Goal: Transaction & Acquisition: Purchase product/service

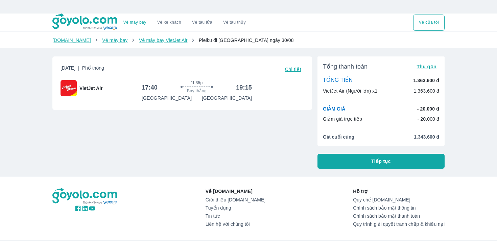
click at [295, 71] on span "Chi tiết" at bounding box center [293, 69] width 16 height 5
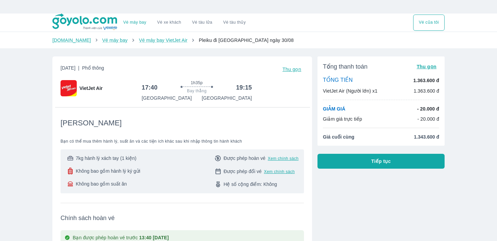
click at [142, 164] on div "7kg hành lý xách tay (1 kiện) Không bao gồm hành lý ký gửi Không bao gồm suất ă…" at bounding box center [182, 171] width 232 height 33
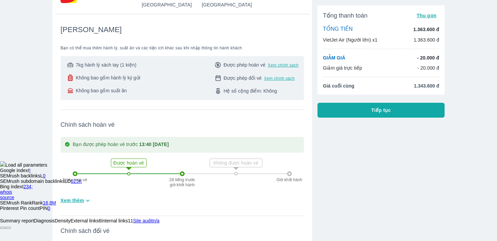
scroll to position [103, 0]
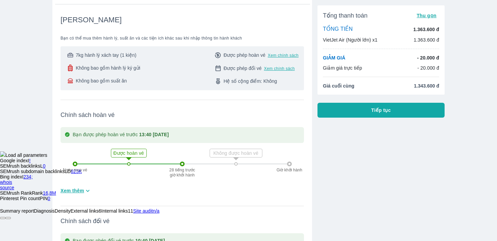
click at [132, 154] on icon at bounding box center [129, 159] width 14 height 14
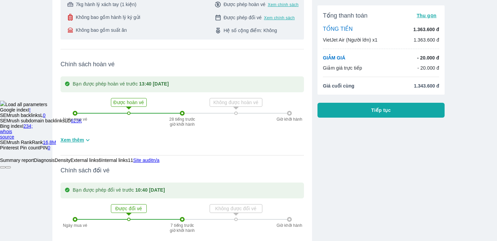
scroll to position [164, 0]
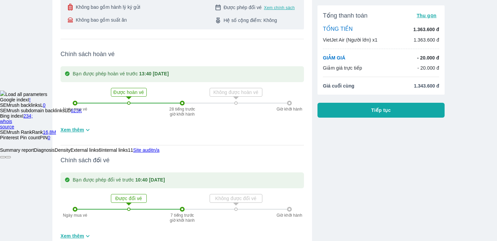
click at [80, 128] on span "Xem thêm" at bounding box center [72, 129] width 24 height 7
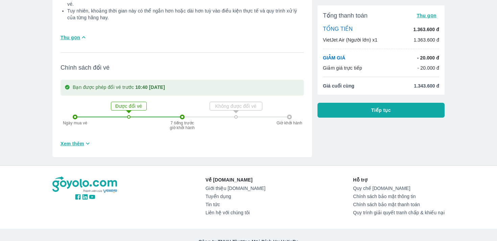
scroll to position [660, 0]
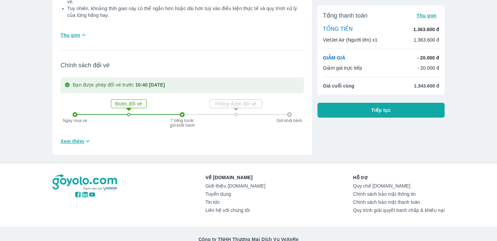
click at [63, 138] on span "Xem thêm" at bounding box center [72, 141] width 24 height 7
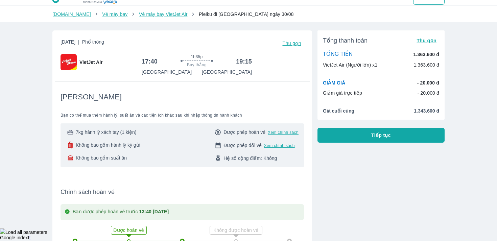
scroll to position [0, 0]
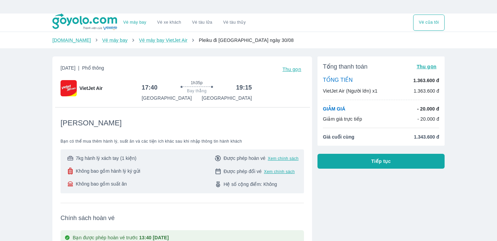
click at [216, 39] on span "Pleiku đi [GEOGRAPHIC_DATA] ngày 30/08" at bounding box center [246, 39] width 95 height 5
click at [345, 163] on button "Tiếp tục" at bounding box center [380, 161] width 127 height 15
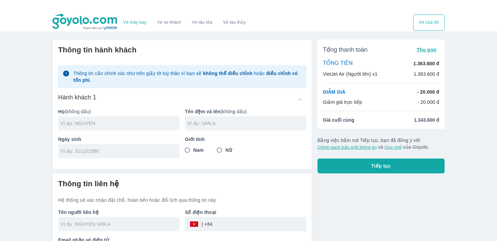
scroll to position [24, 0]
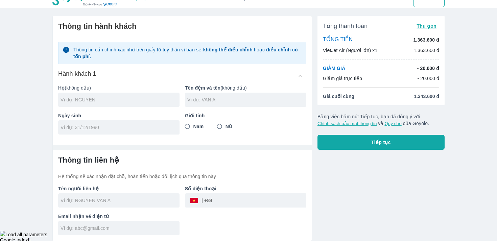
click at [135, 96] on div at bounding box center [118, 100] width 121 height 14
click at [221, 96] on div at bounding box center [245, 100] width 121 height 14
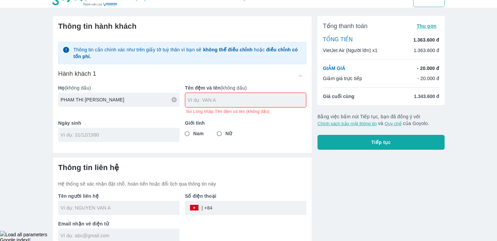
drag, startPoint x: 76, startPoint y: 99, endPoint x: 155, endPoint y: 102, distance: 79.1
click at [154, 102] on input "PHAM THI [PERSON_NAME]" at bounding box center [119, 99] width 119 height 7
type input "PHAM"
click at [221, 94] on div at bounding box center [245, 100] width 121 height 14
type input "THI [PERSON_NAME]"
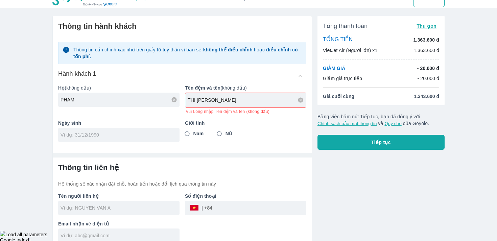
click at [107, 131] on input "tel" at bounding box center [116, 134] width 112 height 7
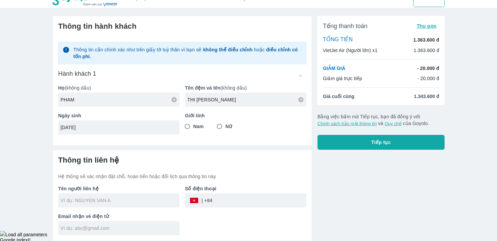
type input "[DATE]"
click at [223, 126] on input "Nữ" at bounding box center [219, 126] width 12 height 12
radio input "true"
click at [106, 201] on input "text" at bounding box center [119, 200] width 119 height 7
type input "PHAM"
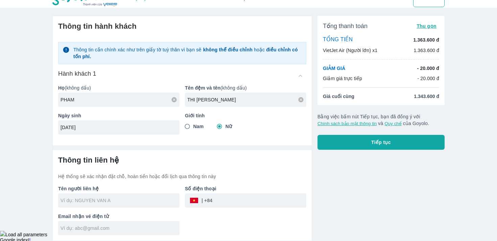
type input "PHAM THI [PERSON_NAME]"
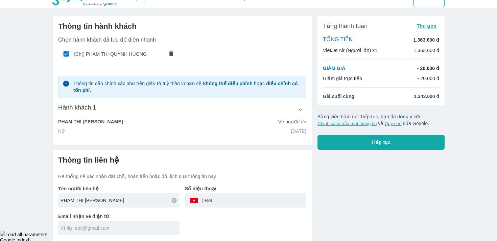
click at [211, 200] on div "​" at bounding box center [200, 200] width 23 height 0
click at [214, 201] on input "tel" at bounding box center [259, 200] width 94 height 16
type input "0337615248"
click at [78, 224] on div at bounding box center [118, 228] width 121 height 14
type input "P"
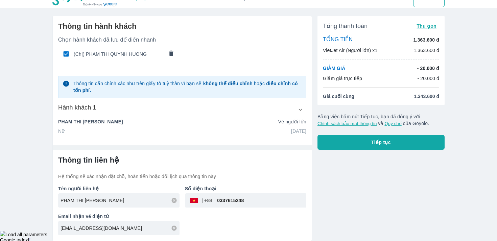
type input "[EMAIL_ADDRESS][DOMAIN_NAME]"
click at [368, 143] on button "Tiếp tục" at bounding box center [380, 142] width 127 height 15
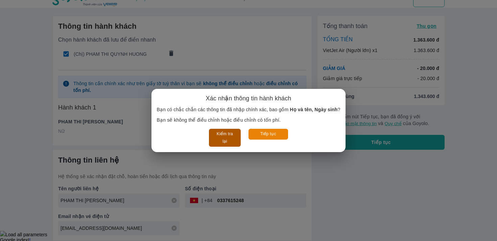
click at [231, 140] on button "Kiểm tra lại" at bounding box center [224, 138] width 31 height 18
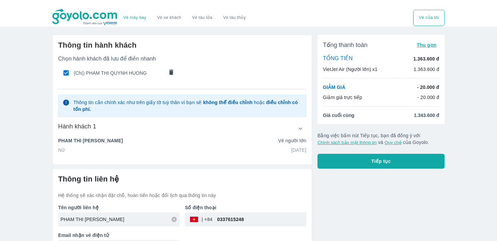
scroll to position [0, 0]
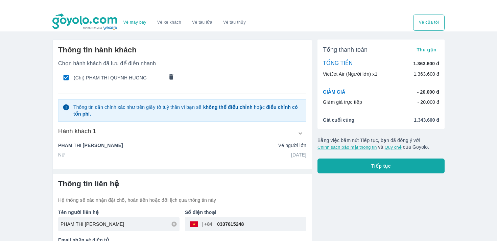
click at [296, 133] on button "button" at bounding box center [300, 133] width 12 height 12
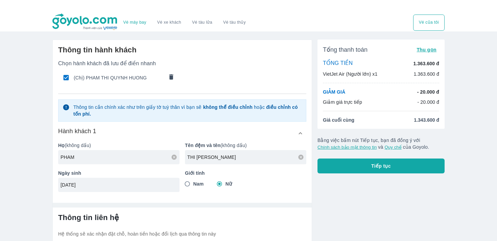
click at [296, 133] on button "button" at bounding box center [300, 133] width 12 height 12
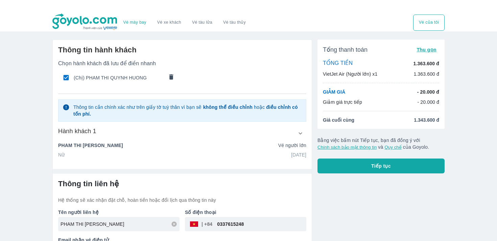
click at [365, 170] on button "Tiếp tục" at bounding box center [380, 165] width 127 height 15
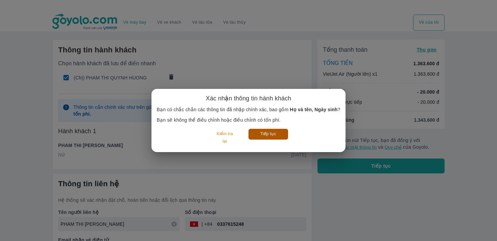
click at [268, 133] on button "Tiếp tục" at bounding box center [268, 134] width 40 height 10
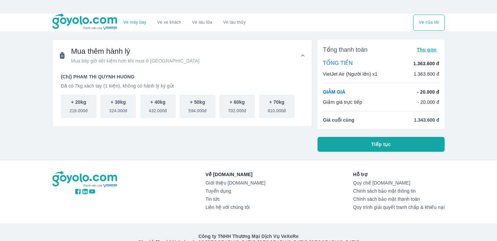
click at [341, 136] on div "Tổng thanh toán Thu gọn TỔNG TIỀN 1.363.600 đ VietJet Air (Người lớn) x1 1.363.…" at bounding box center [380, 96] width 127 height 112
click at [371, 147] on span "Tiếp tục" at bounding box center [381, 144] width 20 height 7
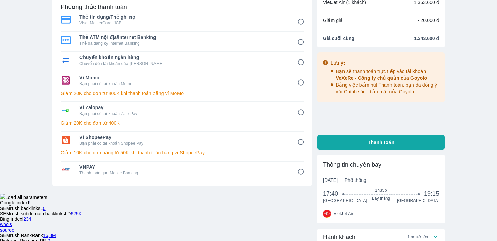
scroll to position [62, 0]
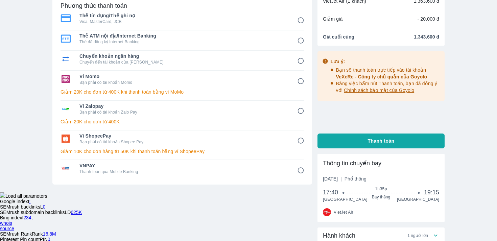
click at [300, 141] on input "6" at bounding box center [300, 140] width 13 height 13
radio input "false"
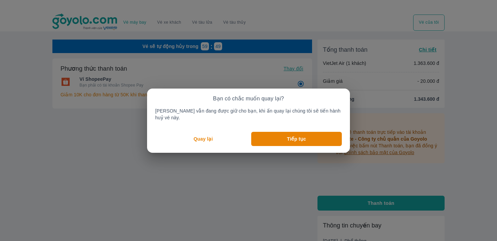
scroll to position [29, 0]
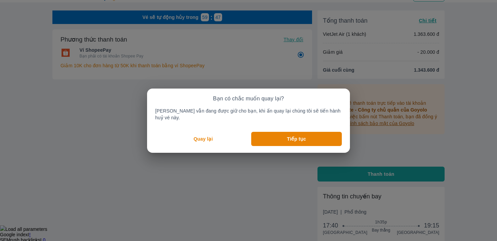
click at [213, 135] on p "Quay lại" at bounding box center [203, 138] width 19 height 7
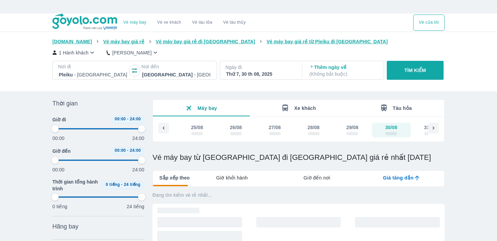
type input "97.9166666666667"
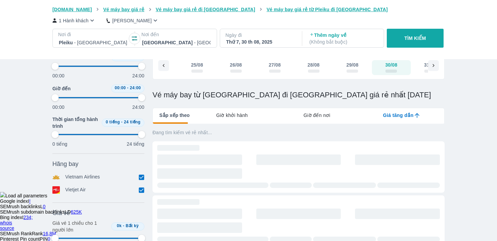
type input "97.9166666666667"
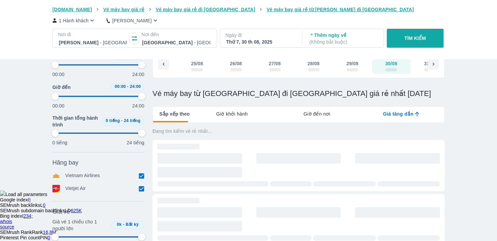
scroll to position [64, 0]
type input "97.9166666666667"
click at [236, 113] on span "Giờ khởi hành" at bounding box center [231, 113] width 31 height 7
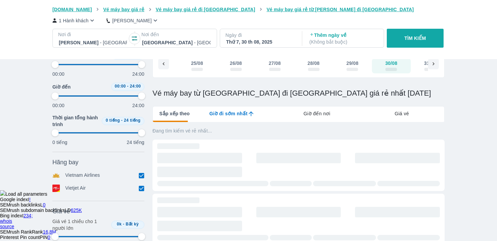
type input "97.9166666666667"
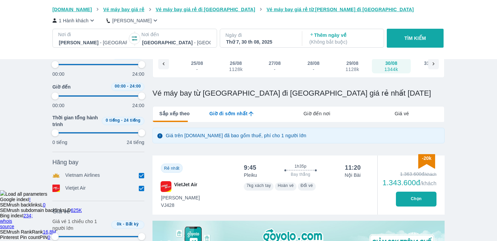
type input "97.9166666666667"
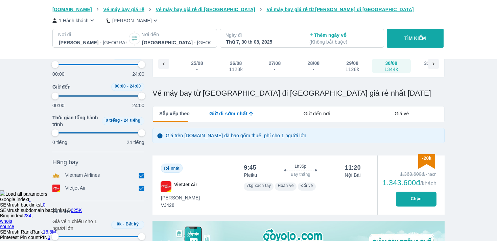
type input "97.9166666666667"
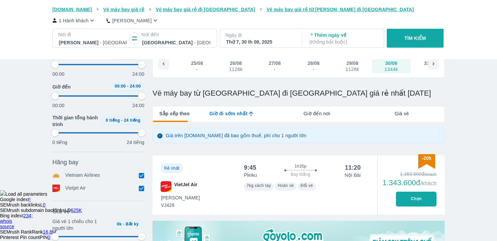
type input "97.9166666666667"
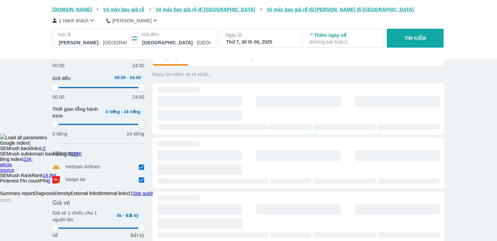
type input "97.9166666666667"
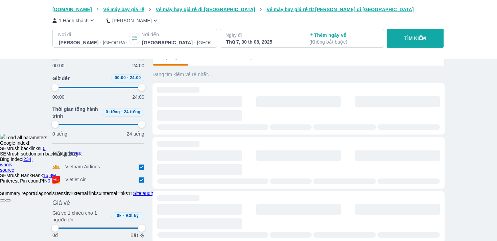
type input "97.9166666666667"
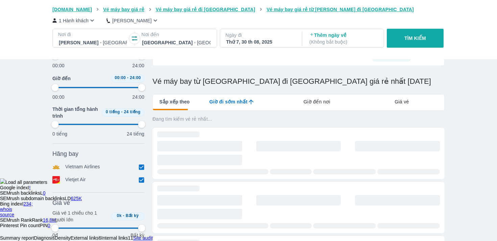
type input "97.9166666666667"
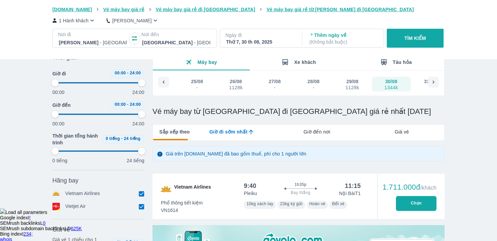
scroll to position [0, 0]
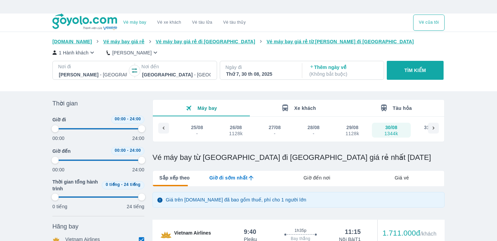
type input "97.9166666666667"
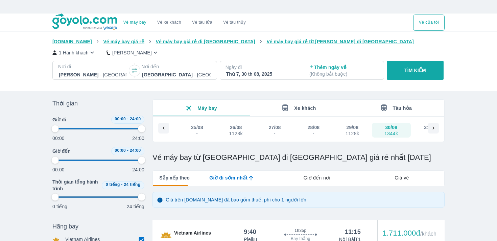
type input "97.9166666666667"
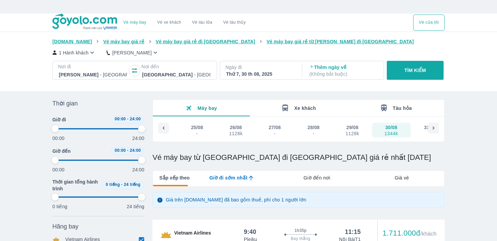
type input "97.9166666666667"
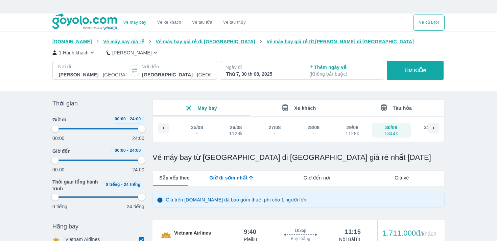
type input "97.9166666666667"
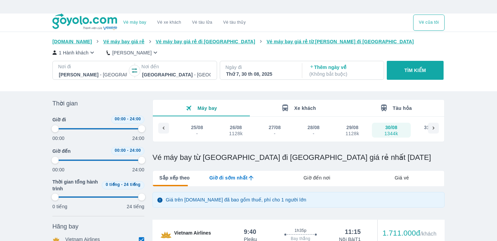
type input "97.9166666666667"
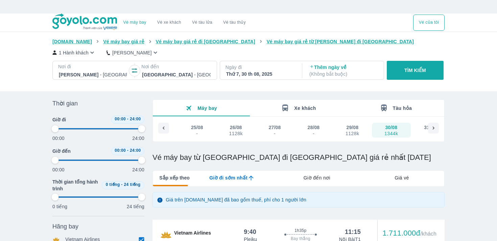
type input "97.9166666666667"
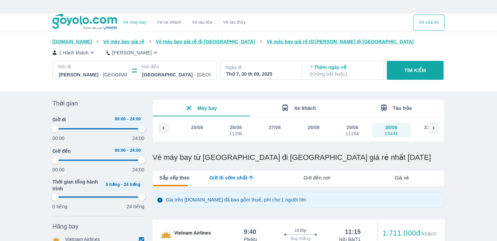
type input "97.9166666666667"
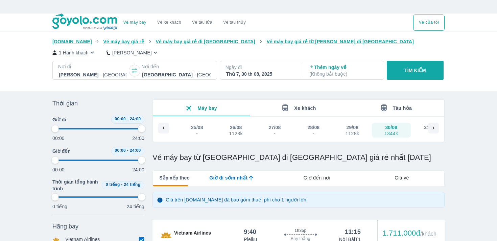
type input "97.9166666666667"
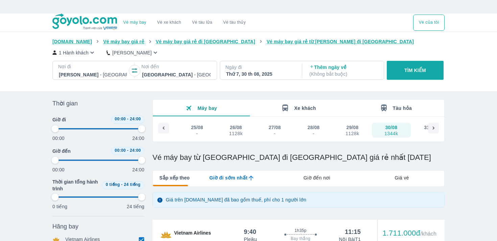
type input "97.9166666666667"
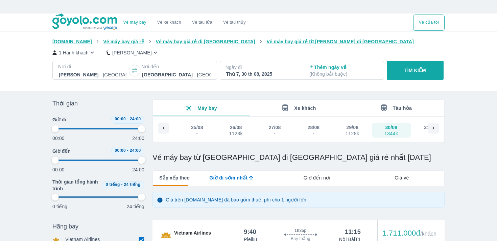
type input "97.9166666666667"
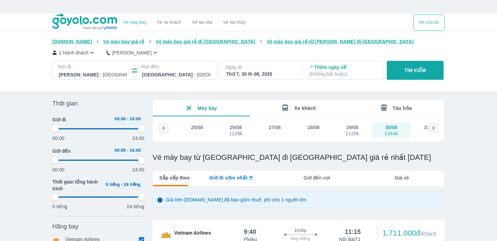
type input "97.9166666666667"
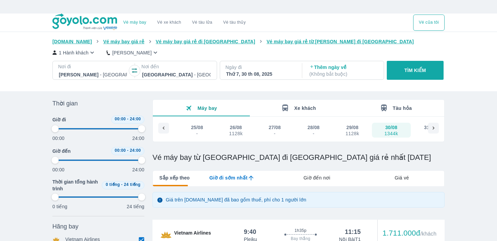
type input "97.9166666666667"
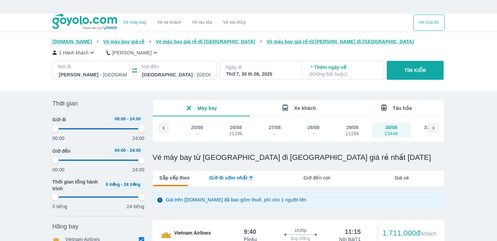
type input "97.9166666666667"
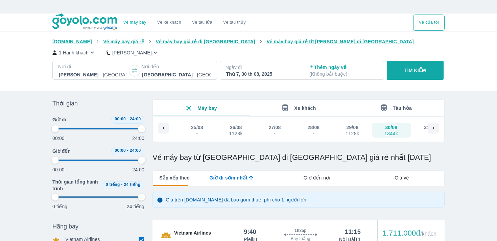
type input "97.9166666666667"
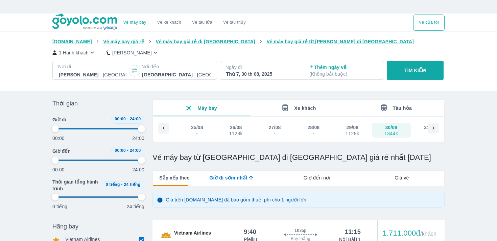
type input "97.9166666666667"
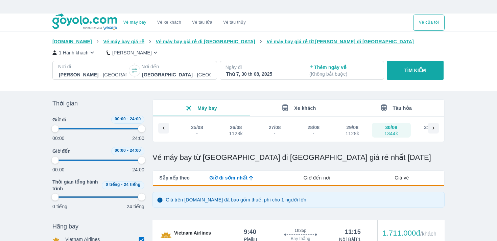
type input "97.9166666666667"
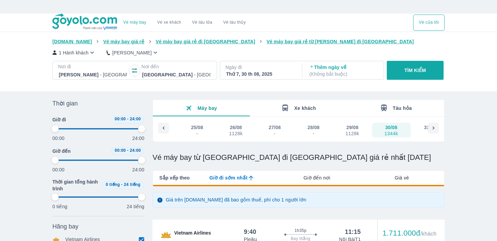
type input "97.9166666666667"
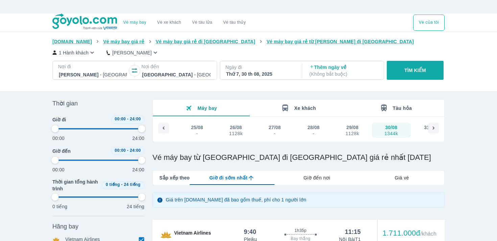
type input "97.9166666666667"
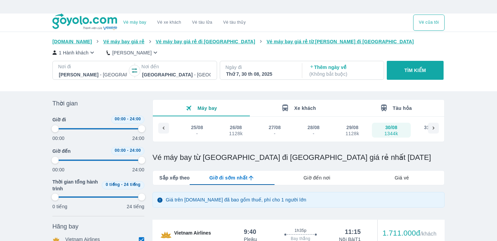
type input "97.9166666666667"
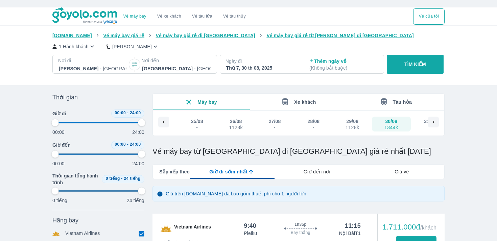
scroll to position [8, 0]
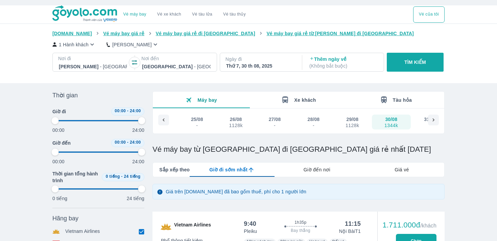
click at [349, 119] on div "29/08" at bounding box center [352, 119] width 12 height 7
type input "97.9166666666667"
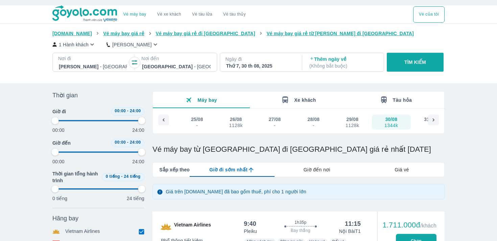
type input "97.9166666666667"
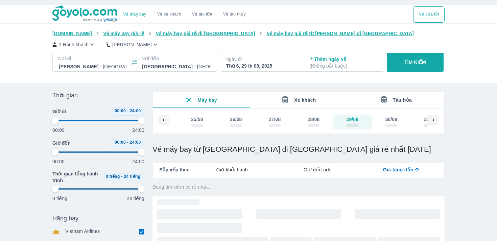
type input "97.9166666666667"
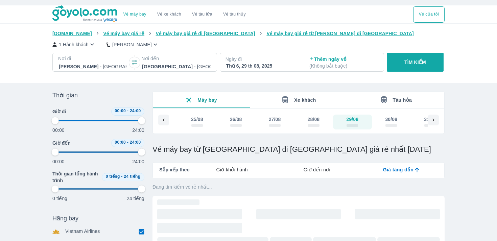
type input "97.9166666666667"
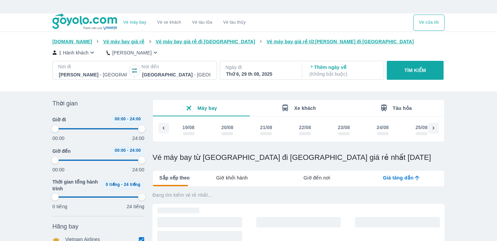
type input "97.9166666666667"
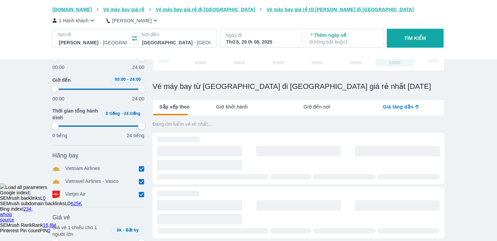
type input "97.9166666666667"
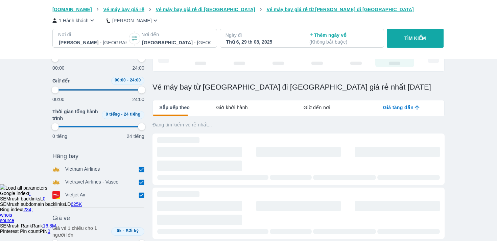
type input "97.9166666666667"
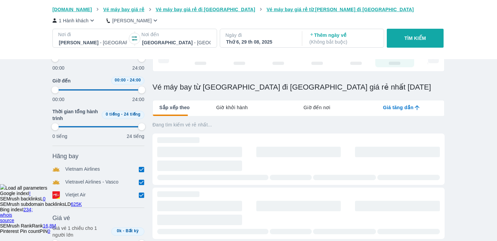
type input "97.9166666666667"
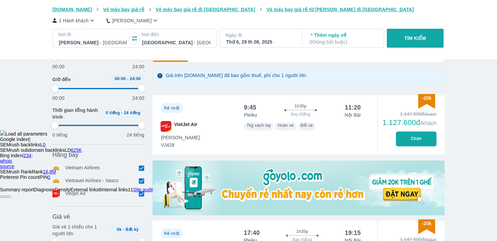
type input "97.9166666666667"
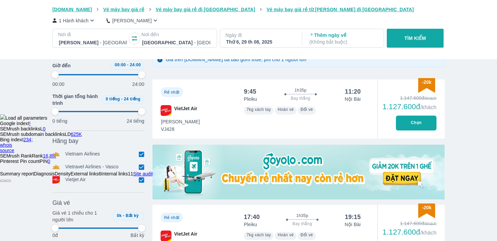
type input "97.9166666666667"
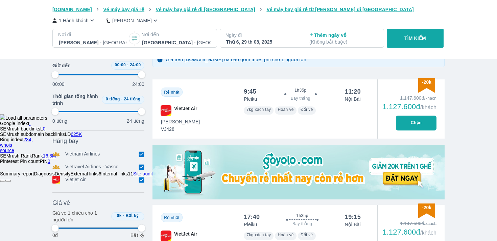
type input "97.9166666666667"
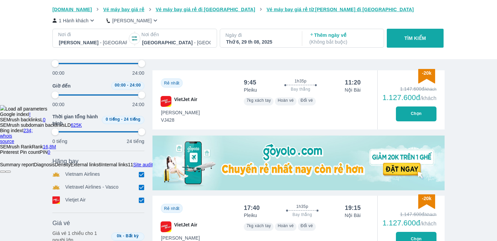
scroll to position [148, 0]
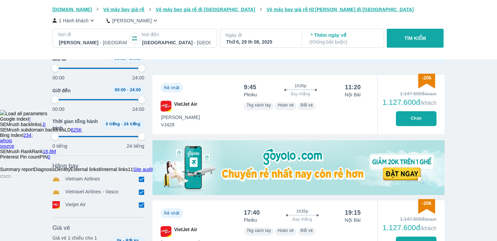
type input "97.9166666666667"
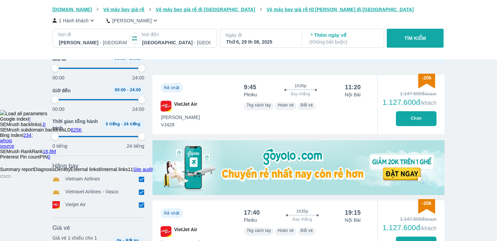
type input "97.9166666666667"
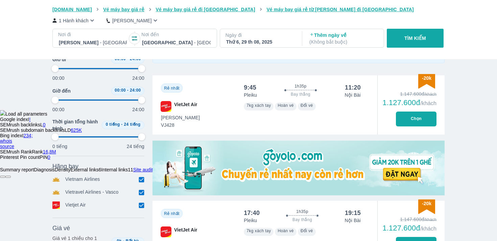
type input "97.9166666666667"
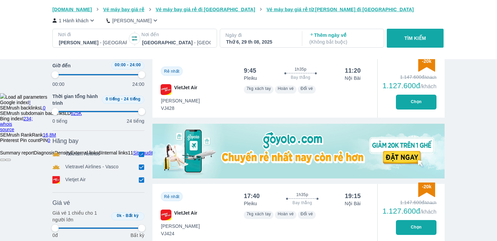
scroll to position [161, 0]
type input "97.9166666666667"
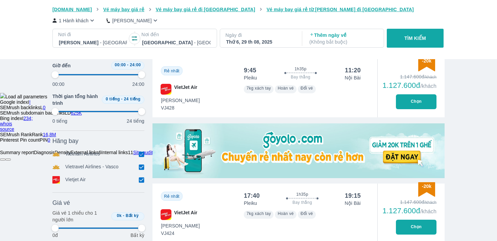
type input "97.9166666666667"
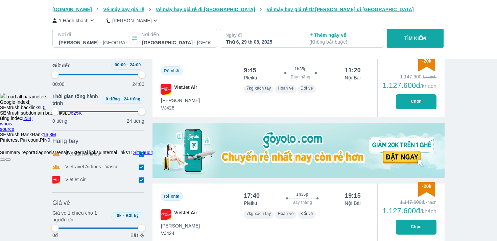
type input "97.9166666666667"
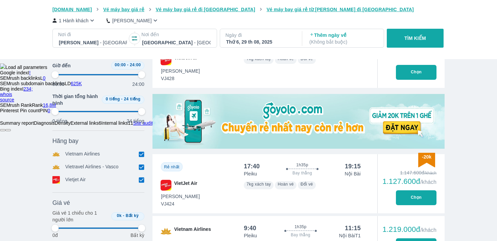
scroll to position [194, 0]
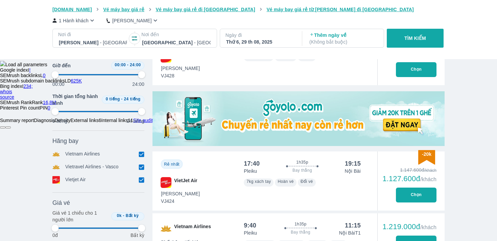
type input "97.9166666666667"
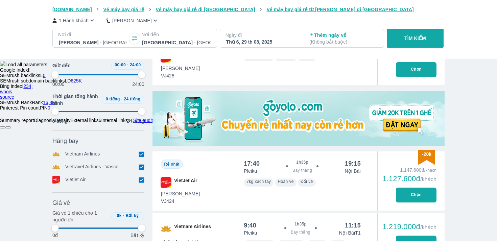
type input "97.9166666666667"
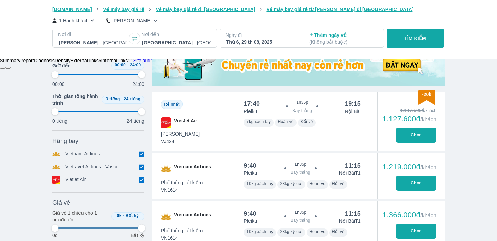
type input "97.9166666666667"
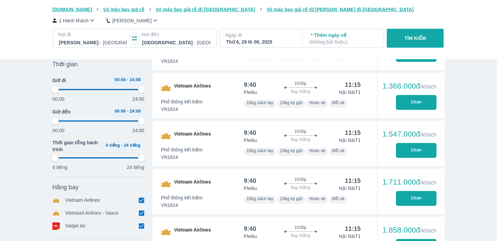
scroll to position [367, 0]
